Goal: Check status: Check status

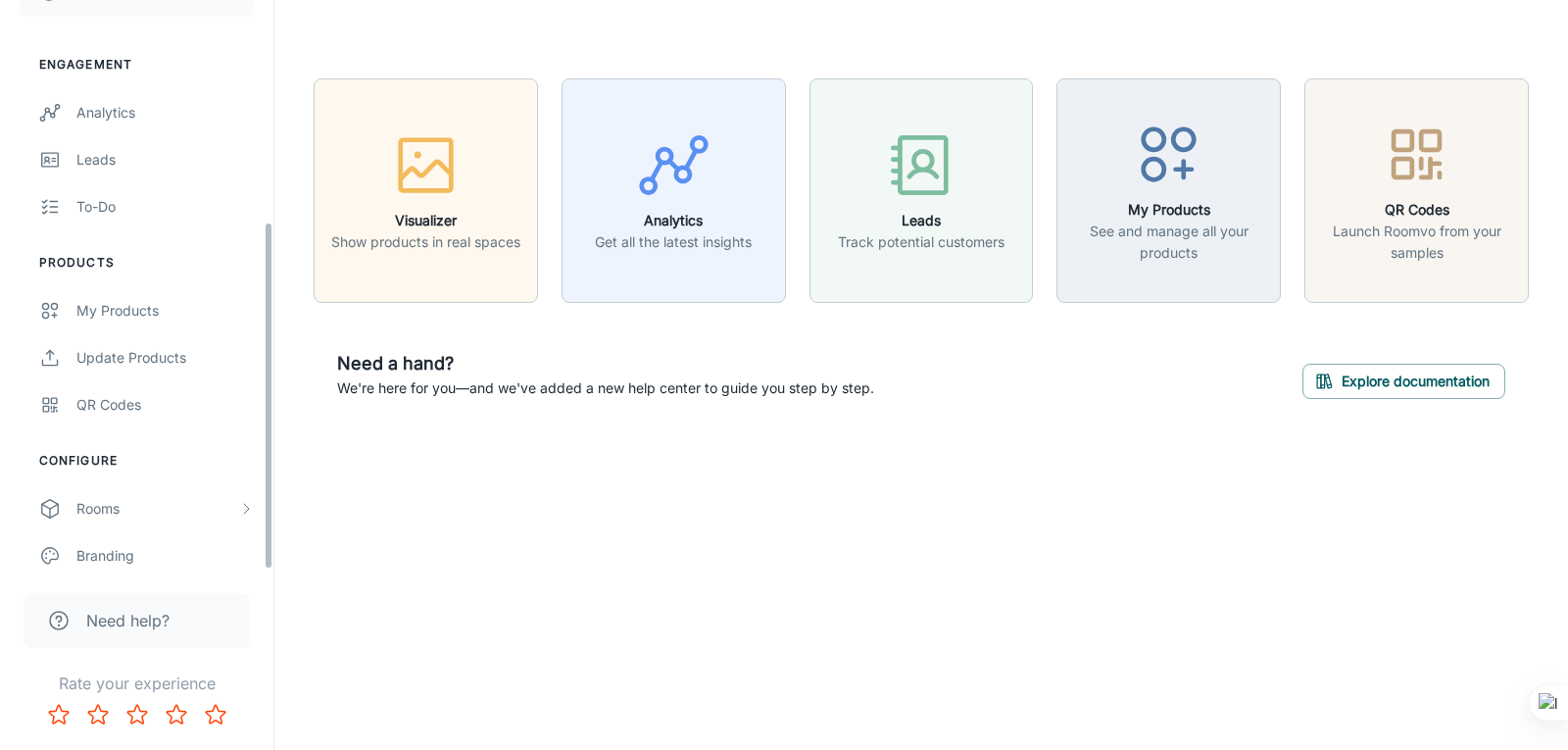
scroll to position [362, 0]
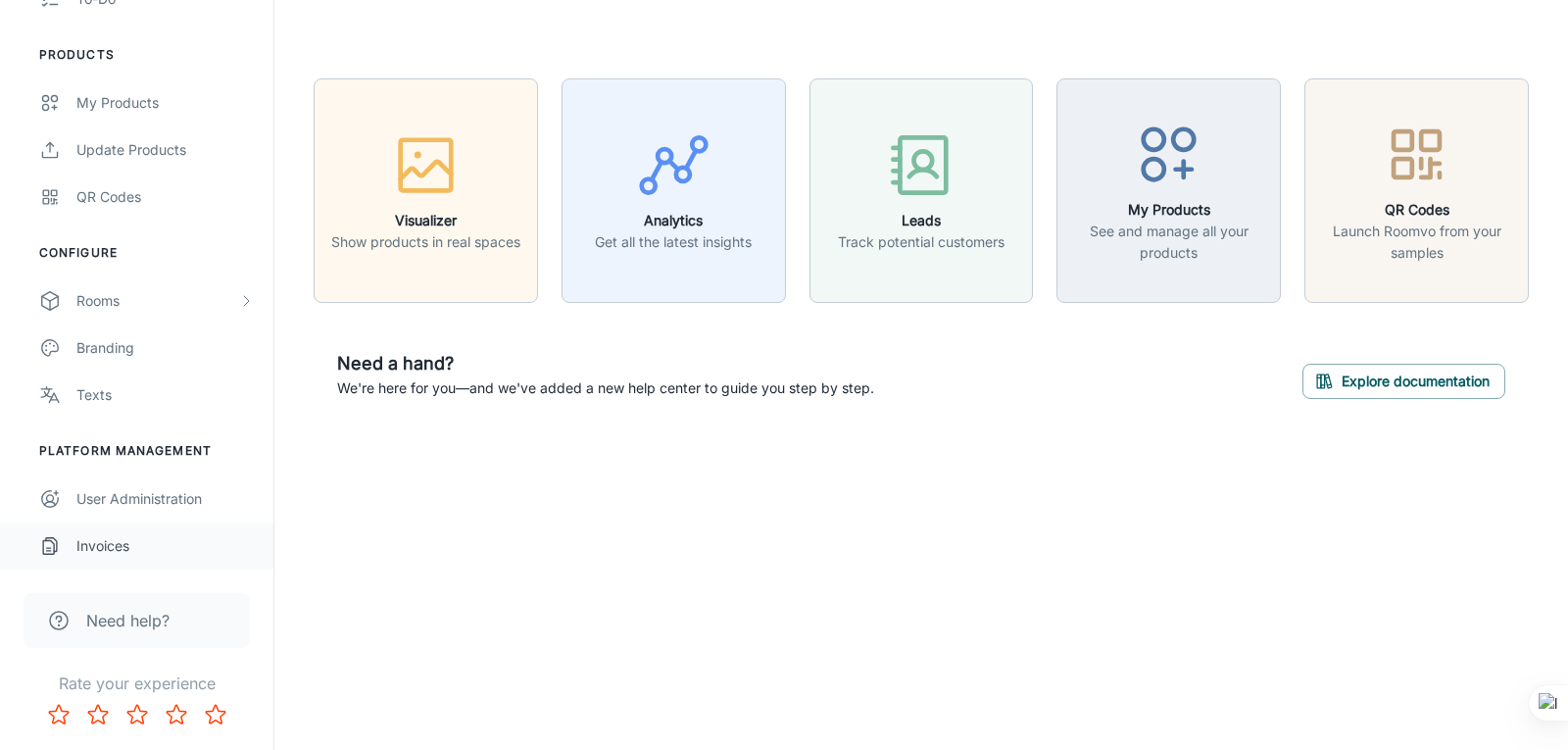
click at [129, 551] on div "Invoices" at bounding box center [165, 546] width 177 height 22
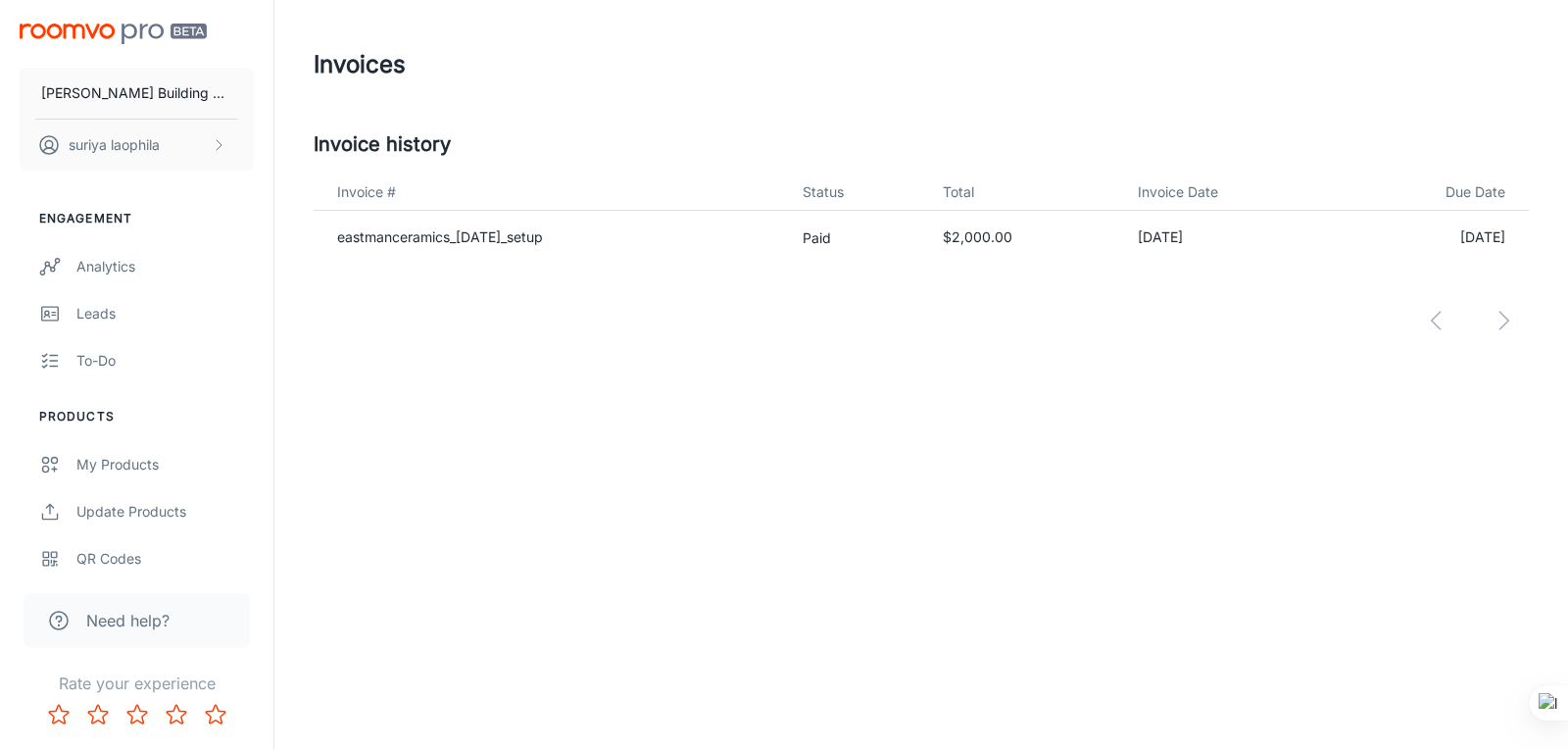
drag, startPoint x: 1154, startPoint y: 239, endPoint x: 1227, endPoint y: 231, distance: 73.4
click at [1227, 231] on td "[DATE]" at bounding box center [1229, 238] width 216 height 54
click at [1155, 234] on td "[DATE]" at bounding box center [1229, 238] width 216 height 54
drag, startPoint x: 1149, startPoint y: 235, endPoint x: 1160, endPoint y: 235, distance: 11.0
click at [1160, 235] on td "[DATE]" at bounding box center [1229, 238] width 216 height 54
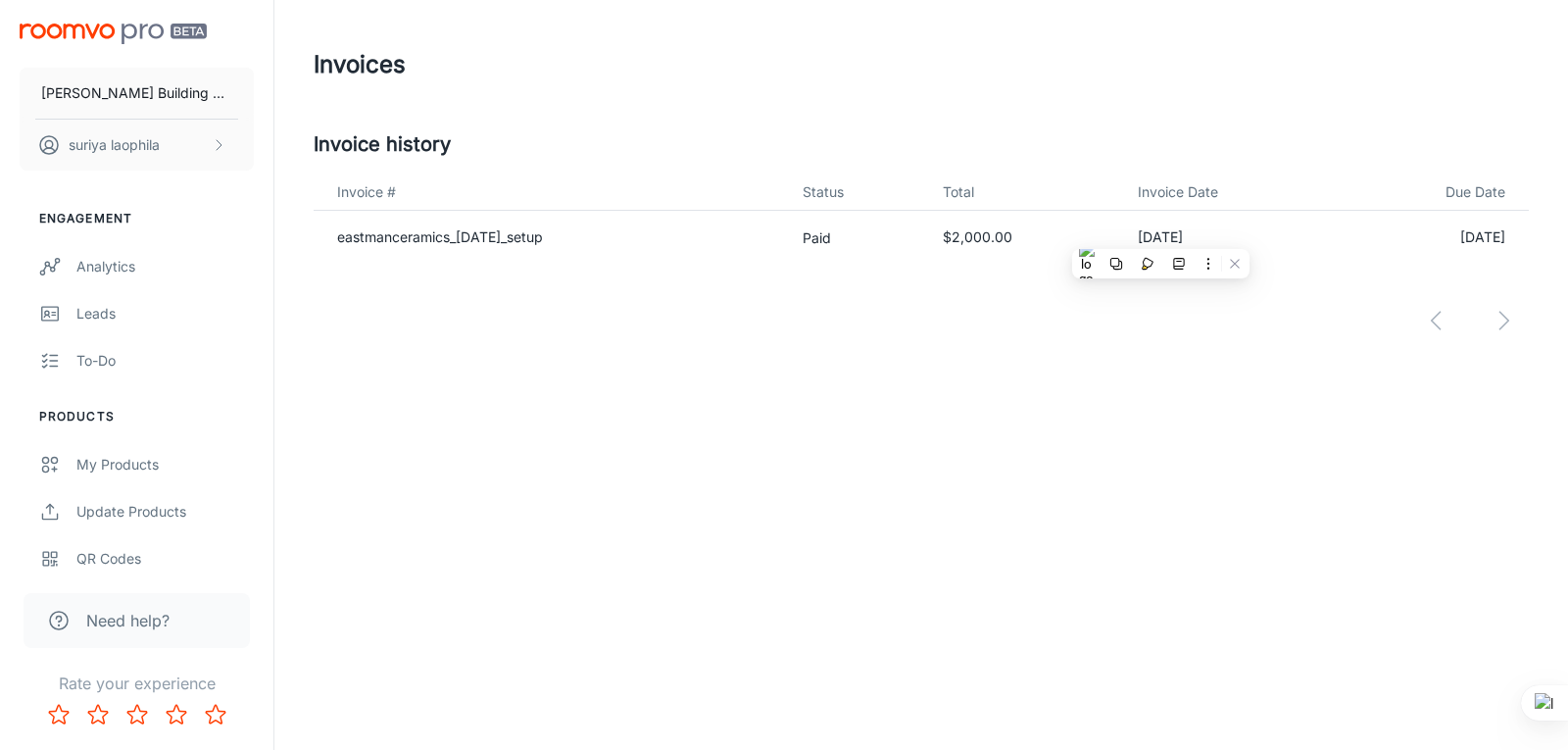
click at [965, 359] on div "Invoices Invoice history Invoice # Status Total Invoice Date Due Date eastmance…" at bounding box center [921, 212] width 1293 height 425
click at [603, 437] on div "[PERSON_NAME] Building Material suriya laophila Engagement Analytics Leads To-d…" at bounding box center [784, 375] width 1568 height 750
click at [1499, 327] on div at bounding box center [921, 306] width 1215 height 83
click at [1426, 329] on div at bounding box center [921, 306] width 1215 height 83
click at [1430, 323] on div at bounding box center [921, 306] width 1215 height 83
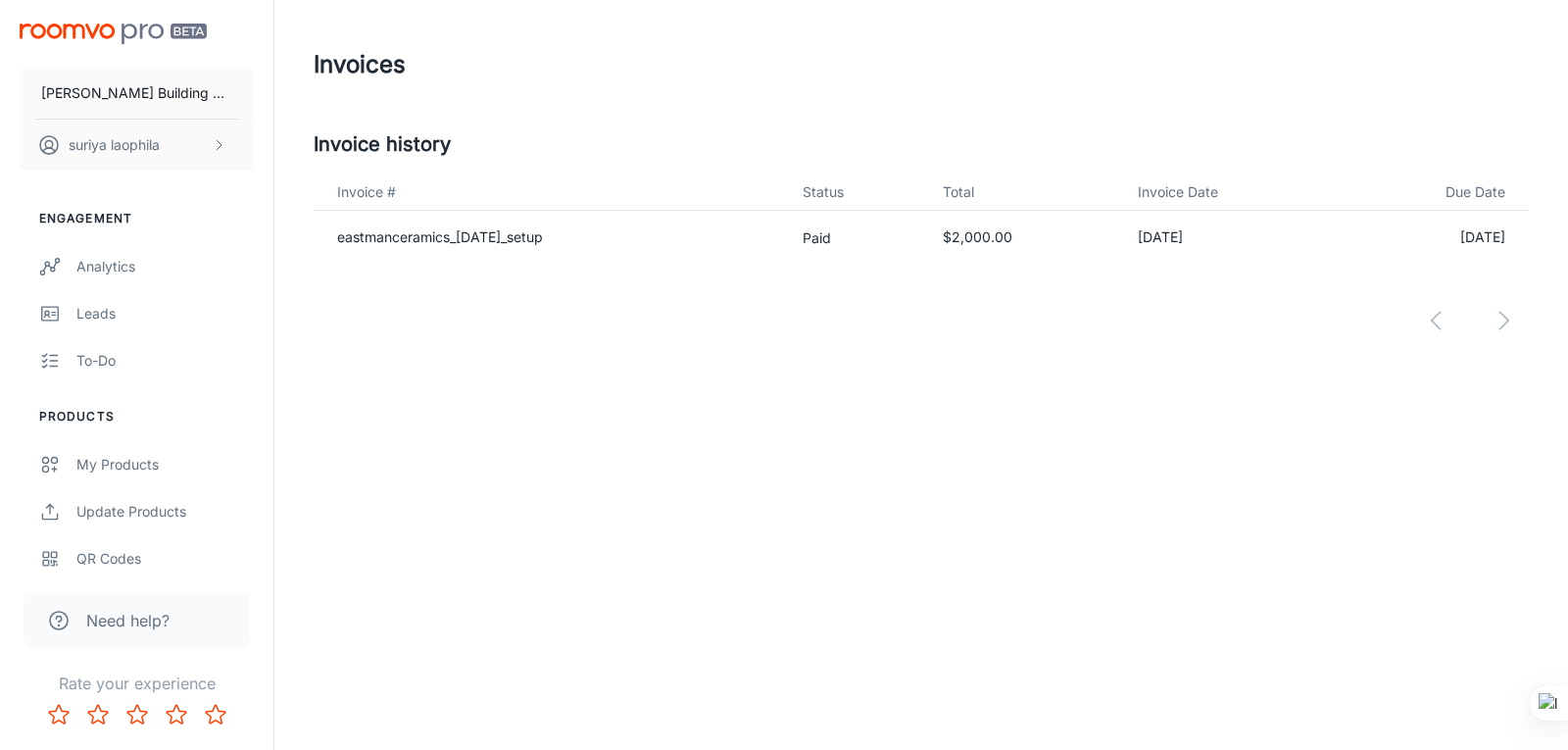
click at [1116, 261] on td "$2,000.00" at bounding box center [1024, 238] width 195 height 54
